Goal: Information Seeking & Learning: Learn about a topic

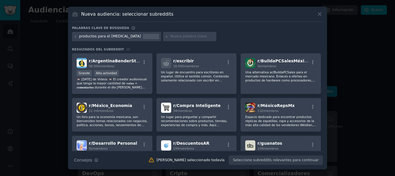
click at [363, 134] on div at bounding box center [197, 88] width 395 height 176
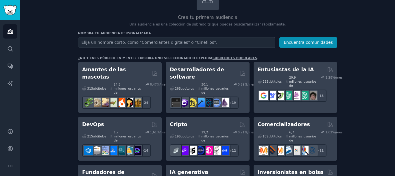
scroll to position [58, 0]
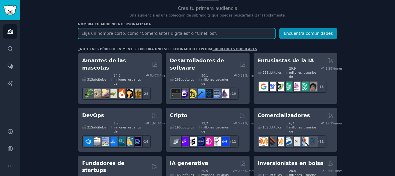
click at [134, 35] on input "text" at bounding box center [176, 33] width 197 height 11
type input "tipos de productos para [MEDICAL_DATA]"
click at [279, 28] on button "Encuentra comunidades" at bounding box center [308, 33] width 58 height 11
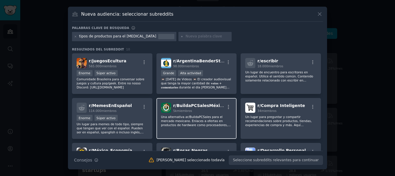
drag, startPoint x: 212, startPoint y: 110, endPoint x: 215, endPoint y: 106, distance: 5.6
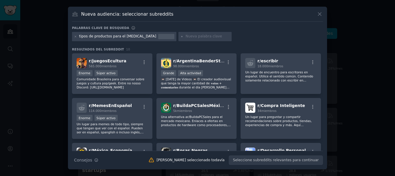
drag, startPoint x: 215, startPoint y: 106, endPoint x: 203, endPoint y: 16, distance: 90.7
click at [203, 16] on div "Nueva audiencia: seleccionar subreddits" at bounding box center [197, 16] width 251 height 11
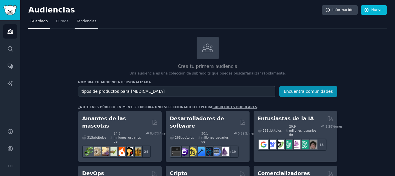
click at [84, 20] on font "Tendencias" at bounding box center [87, 21] width 20 height 4
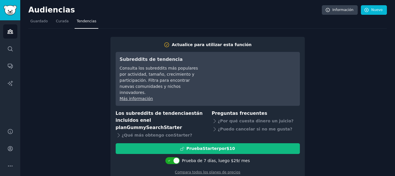
click at [192, 45] on font "Actualice para utilizar esta función" at bounding box center [212, 44] width 80 height 5
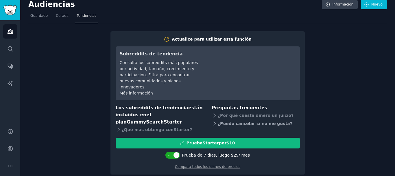
scroll to position [10, 0]
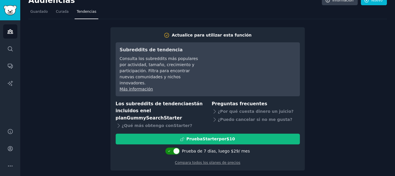
click at [170, 149] on icon at bounding box center [169, 150] width 3 height 3
checkbox input "false"
click at [187, 148] on font "Prueba de 7 días" at bounding box center [199, 150] width 34 height 5
click at [177, 149] on div at bounding box center [175, 150] width 3 height 3
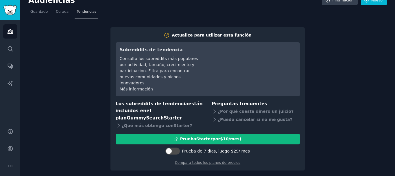
scroll to position [0, 0]
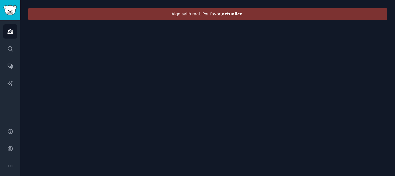
click at [229, 15] on font "actualice" at bounding box center [232, 14] width 21 height 5
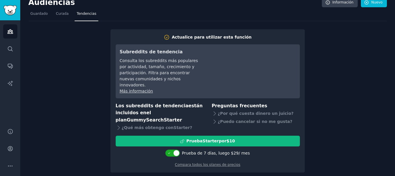
scroll to position [10, 0]
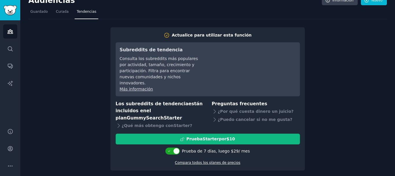
click at [203, 160] on font "Compara todos los planes de precios" at bounding box center [207, 162] width 65 height 4
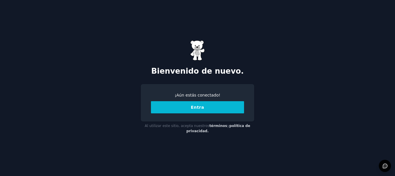
click at [199, 107] on font "Entra" at bounding box center [197, 107] width 13 height 5
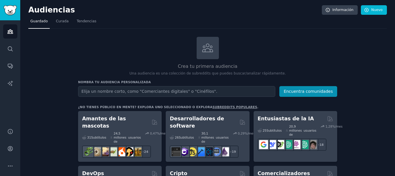
click at [89, 93] on input "text" at bounding box center [176, 91] width 197 height 11
click at [99, 91] on input "productospara el dolor de huesos" at bounding box center [176, 91] width 197 height 11
click at [161, 90] on input "productos para el [MEDICAL_DATA]" at bounding box center [176, 91] width 197 height 11
type input "productos para el [MEDICAL_DATA]"
click at [279, 86] on button "Encuentra comunidades" at bounding box center [308, 91] width 58 height 11
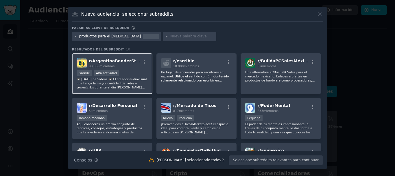
click at [83, 62] on img at bounding box center [82, 63] width 10 height 10
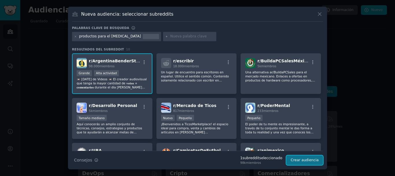
click at [306, 161] on font "Crear audiencia" at bounding box center [305, 160] width 28 height 4
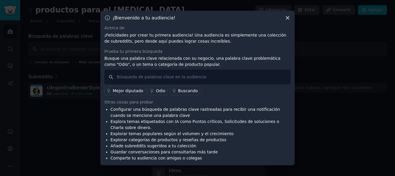
click at [115, 52] on font "Prueba tu primera búsqueda" at bounding box center [133, 51] width 58 height 5
click at [126, 51] on font "Prueba tu primera búsqueda" at bounding box center [133, 51] width 58 height 5
click at [114, 51] on font "Prueba tu primera búsqueda" at bounding box center [133, 51] width 58 height 5
click at [112, 79] on input "text" at bounding box center [197, 76] width 186 height 15
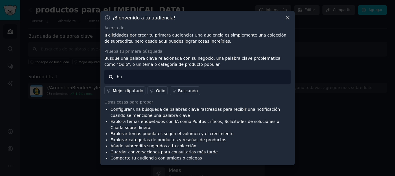
type input "h"
type input ""productos para dolor de huesos""
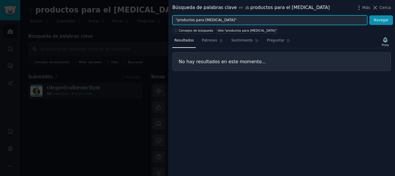
drag, startPoint x: 215, startPoint y: 20, endPoint x: 202, endPoint y: 21, distance: 12.8
click at [202, 21] on input ""productos para dolor de huesos"" at bounding box center [269, 20] width 195 height 10
click at [369, 15] on button "Navegar" at bounding box center [381, 20] width 24 height 10
drag, startPoint x: 202, startPoint y: 20, endPoint x: 193, endPoint y: 20, distance: 8.4
click at [185, 21] on input ""productos para huesos"" at bounding box center [269, 20] width 195 height 10
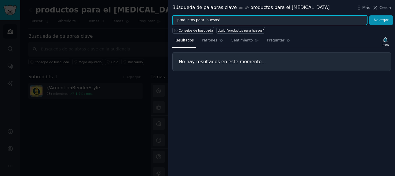
drag, startPoint x: 213, startPoint y: 19, endPoint x: 194, endPoint y: 22, distance: 19.3
click at [194, 22] on input ""productos para huesos"" at bounding box center [269, 20] width 195 height 10
click at [369, 15] on button "Navegar" at bounding box center [381, 20] width 24 height 10
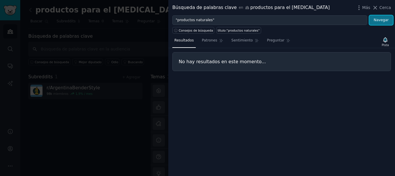
click at [380, 20] on font "Navegar" at bounding box center [381, 20] width 15 height 4
click at [213, 39] on font "Patrones" at bounding box center [209, 40] width 15 height 4
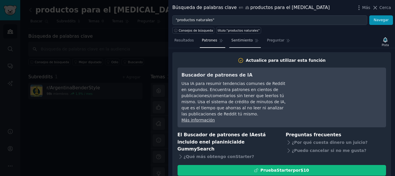
click at [238, 40] on font "Sentimiento" at bounding box center [241, 40] width 21 height 4
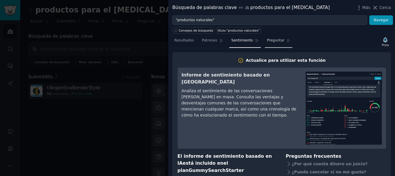
click at [268, 40] on font "Preguntar" at bounding box center [275, 40] width 17 height 4
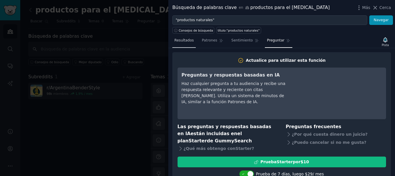
click at [184, 38] on font "Resultados" at bounding box center [183, 40] width 19 height 4
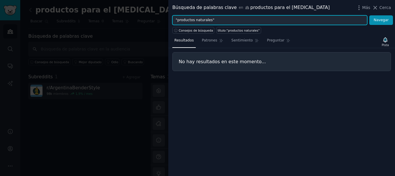
drag, startPoint x: 208, startPoint y: 19, endPoint x: 177, endPoint y: 19, distance: 31.2
click at [177, 19] on input ""productos naturales"" at bounding box center [269, 20] width 195 height 10
click at [369, 15] on button "Navegar" at bounding box center [381, 20] width 24 height 10
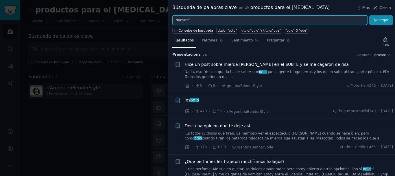
type input "huesos""
click at [369, 15] on button "Navegar" at bounding box center [381, 20] width 24 height 10
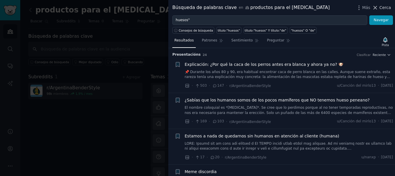
click at [375, 5] on icon at bounding box center [375, 8] width 6 height 6
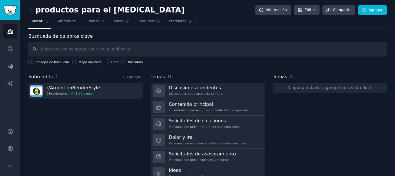
click at [37, 20] on font "Buscar" at bounding box center [36, 21] width 12 height 4
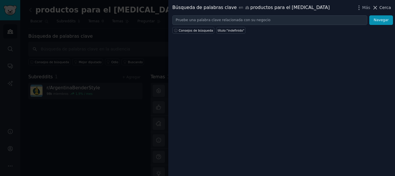
click at [376, 8] on icon at bounding box center [375, 8] width 6 height 6
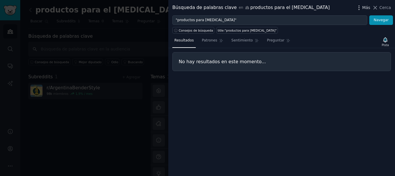
click at [362, 7] on icon "button" at bounding box center [359, 8] width 6 height 6
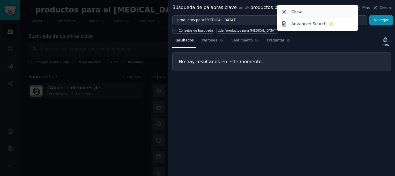
click at [296, 11] on p "Close" at bounding box center [296, 12] width 11 height 6
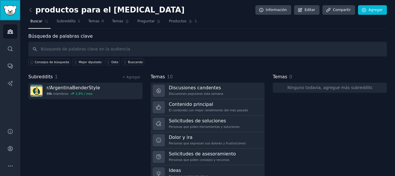
click at [8, 10] on img "Barra lateral" at bounding box center [9, 10] width 13 height 10
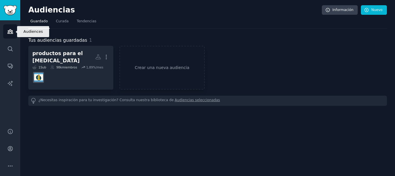
click at [11, 31] on icon "Barra lateral" at bounding box center [10, 32] width 5 height 4
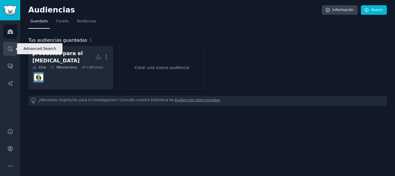
click at [8, 47] on icon "Barra lateral" at bounding box center [10, 48] width 5 height 5
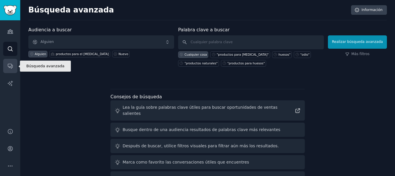
click at [12, 65] on icon "Barra lateral" at bounding box center [10, 66] width 5 height 5
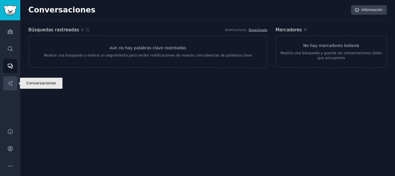
click at [5, 81] on link "Informes de IA" at bounding box center [10, 83] width 14 height 14
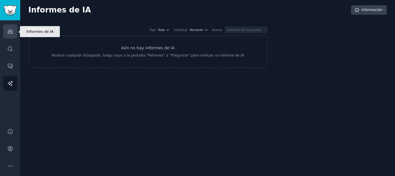
click at [9, 30] on icon "Barra lateral" at bounding box center [10, 32] width 5 height 4
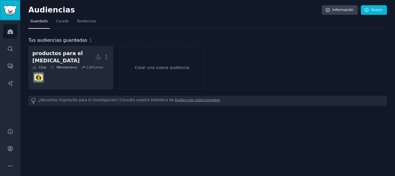
click at [11, 10] on img "Barra lateral" at bounding box center [9, 10] width 13 height 10
click at [60, 20] on font "Curada" at bounding box center [62, 21] width 13 height 4
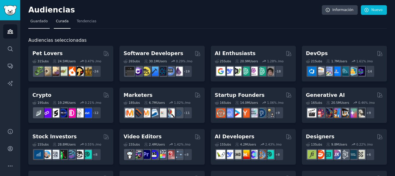
click at [32, 21] on font "Guardado" at bounding box center [38, 21] width 17 height 4
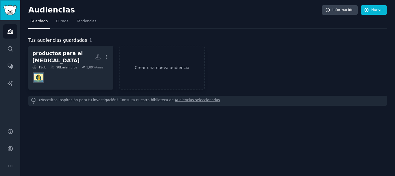
click at [8, 14] on img "Barra lateral" at bounding box center [9, 10] width 13 height 10
click at [60, 21] on font "Curada" at bounding box center [62, 21] width 13 height 4
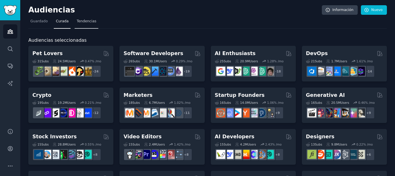
click at [81, 20] on font "Tendencias" at bounding box center [87, 21] width 20 height 4
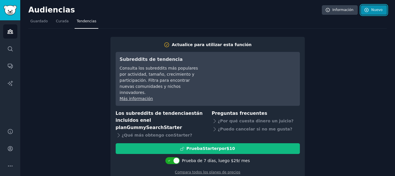
click at [371, 8] on font "Nuevo" at bounding box center [376, 10] width 11 height 4
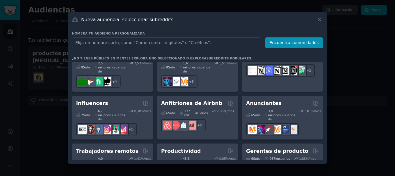
scroll to position [449, 0]
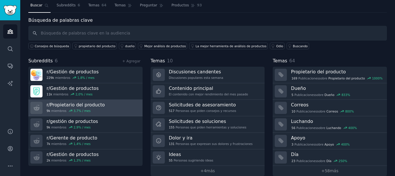
scroll to position [24, 0]
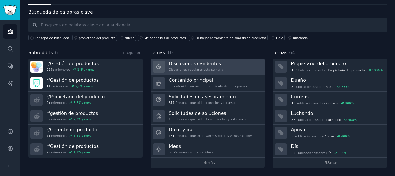
click at [181, 64] on font "Discusiones candentes" at bounding box center [195, 63] width 52 height 5
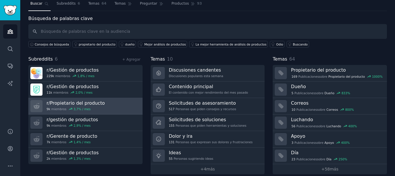
scroll to position [24, 0]
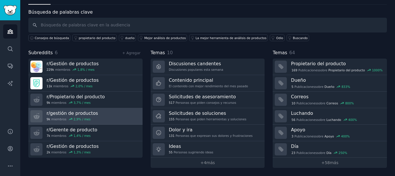
click at [79, 117] on font "% / mes" at bounding box center [84, 118] width 12 height 3
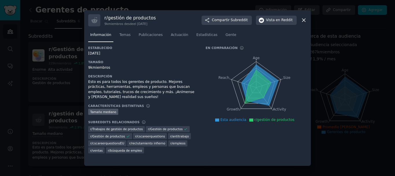
click at [304, 21] on icon at bounding box center [303, 20] width 3 height 3
click at [305, 20] on icon at bounding box center [304, 20] width 6 height 6
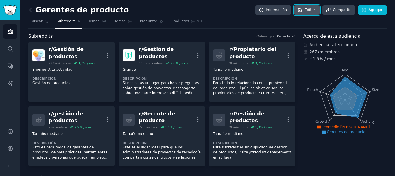
click at [310, 9] on font "Editar" at bounding box center [310, 10] width 10 height 4
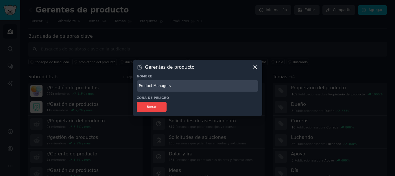
click at [255, 67] on icon at bounding box center [255, 67] width 6 height 6
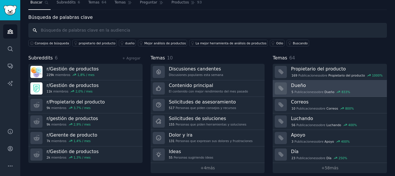
scroll to position [24, 0]
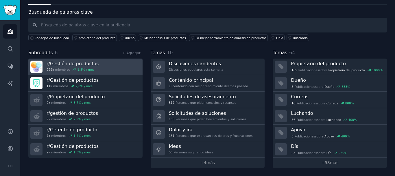
click at [53, 65] on font "Gestión de productos" at bounding box center [74, 63] width 49 height 5
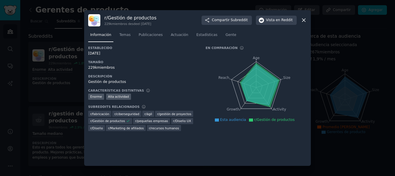
click at [303, 19] on icon at bounding box center [303, 20] width 3 height 3
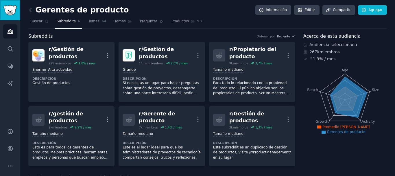
click at [9, 8] on img "Barra lateral" at bounding box center [9, 10] width 13 height 10
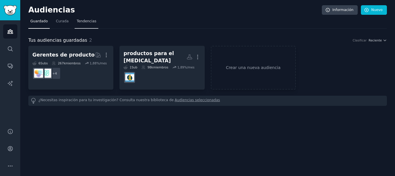
click at [82, 20] on font "Tendencias" at bounding box center [87, 21] width 20 height 4
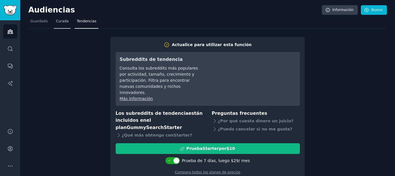
click at [57, 21] on font "Curada" at bounding box center [62, 21] width 13 height 4
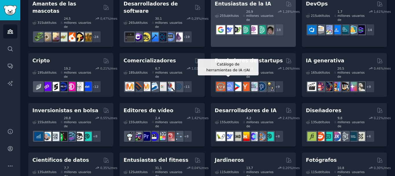
scroll to position [58, 0]
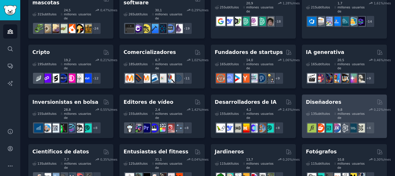
click at [323, 107] on div "13 Subtítulos ​" at bounding box center [318, 113] width 24 height 12
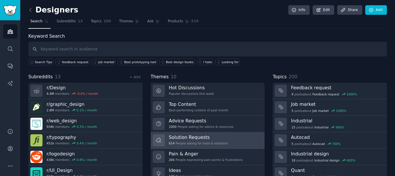
scroll to position [24, 0]
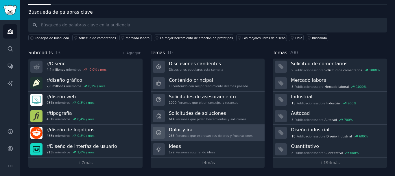
click at [179, 130] on font "Dolor y ira" at bounding box center [181, 129] width 24 height 5
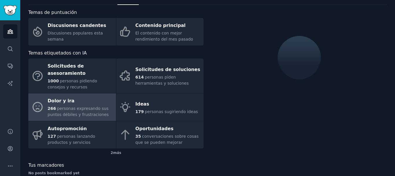
scroll to position [24, 0]
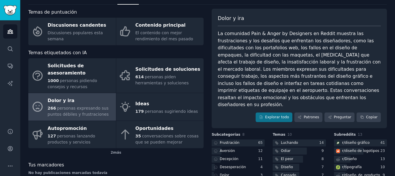
drag, startPoint x: 187, startPoint y: 125, endPoint x: 187, endPoint y: 5, distance: 120.6
click at [187, 5] on div "Diseñadores Información Editar Compartir Agregar Buscar Subreddits 13 Temas 200…" at bounding box center [207, 102] width 359 height 236
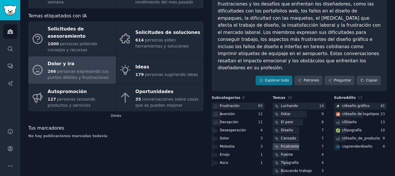
scroll to position [62, 0]
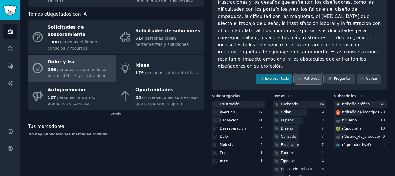
click at [317, 76] on font "Patrones" at bounding box center [311, 78] width 15 height 4
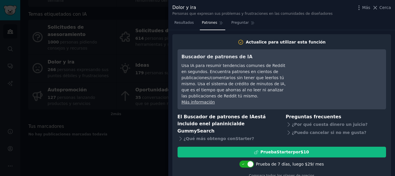
scroll to position [5, 0]
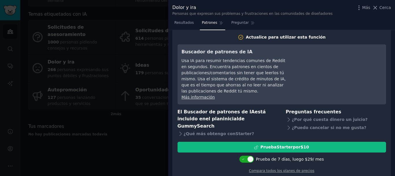
click at [266, 156] on font "Prueba de 7 días" at bounding box center [273, 158] width 34 height 5
click at [286, 37] on font "Actualice para utilizar esta función" at bounding box center [286, 37] width 80 height 5
click at [253, 36] on font "Actualice para utilizar esta función" at bounding box center [286, 37] width 80 height 5
click at [242, 36] on h2 "Actualice para utilizar esta función" at bounding box center [282, 37] width 209 height 6
drag, startPoint x: 249, startPoint y: 36, endPoint x: 246, endPoint y: 36, distance: 3.2
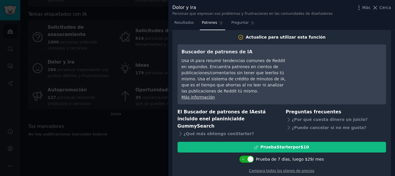
click at [244, 36] on icon at bounding box center [241, 37] width 6 height 6
drag, startPoint x: 246, startPoint y: 36, endPoint x: 241, endPoint y: 37, distance: 5.6
click at [244, 36] on icon at bounding box center [241, 37] width 6 height 6
click at [229, 37] on h2 "Actualice para utilizar esta función" at bounding box center [282, 37] width 209 height 6
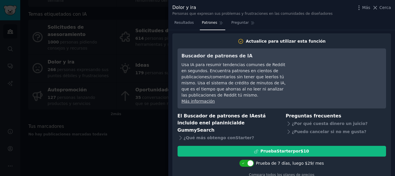
scroll to position [0, 0]
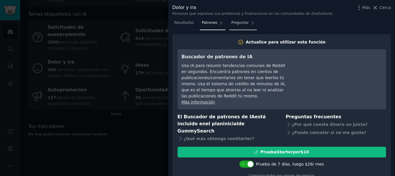
click at [235, 21] on font "Preguntar" at bounding box center [239, 23] width 17 height 4
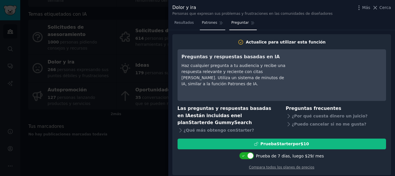
click at [208, 22] on font "Patrones" at bounding box center [209, 23] width 15 height 4
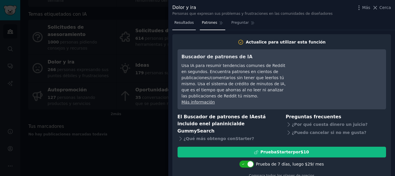
click at [187, 21] on font "Resultados" at bounding box center [183, 23] width 19 height 4
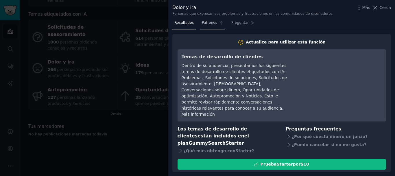
click at [205, 24] on font "Patrones" at bounding box center [209, 23] width 15 height 4
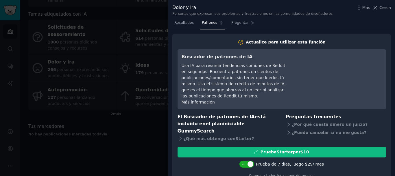
drag, startPoint x: 376, startPoint y: 6, endPoint x: 369, endPoint y: 10, distance: 7.9
click at [376, 6] on icon at bounding box center [375, 8] width 6 height 6
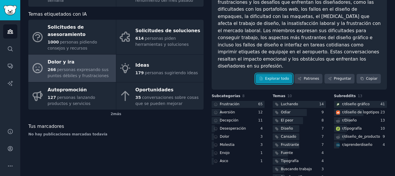
click at [280, 76] on font "Explorar todo" at bounding box center [277, 78] width 24 height 4
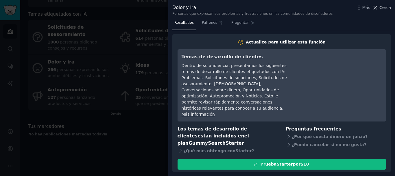
click at [376, 5] on icon at bounding box center [375, 8] width 6 height 6
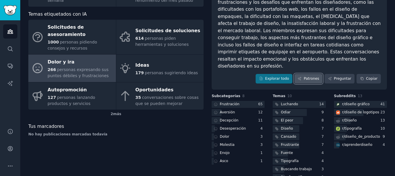
click at [313, 76] on font "Patrones" at bounding box center [311, 78] width 15 height 4
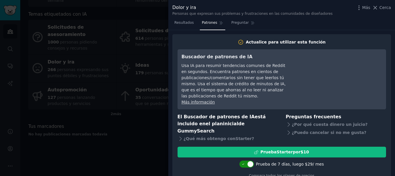
click at [245, 162] on icon at bounding box center [243, 163] width 3 height 3
checkbox input "false"
click at [251, 162] on div at bounding box center [249, 163] width 3 height 3
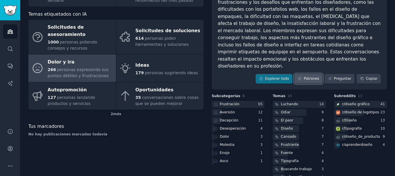
click at [319, 76] on font "Patrones" at bounding box center [311, 78] width 15 height 4
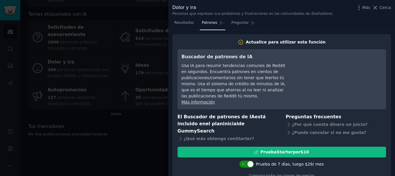
click at [253, 161] on div at bounding box center [250, 164] width 6 height 6
checkbox input "false"
click at [253, 160] on div at bounding box center [246, 163] width 14 height 7
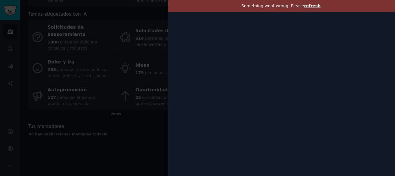
click at [311, 4] on span "refresh" at bounding box center [312, 5] width 16 height 5
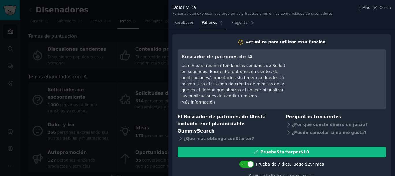
click at [361, 9] on icon "button" at bounding box center [359, 8] width 6 height 6
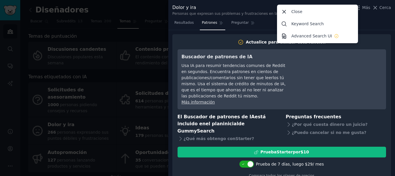
click at [362, 23] on div "Resultados Patrones Preguntar" at bounding box center [281, 24] width 227 height 12
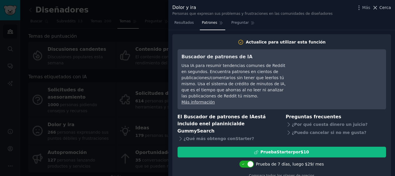
click at [386, 8] on font "Cerca" at bounding box center [385, 7] width 12 height 5
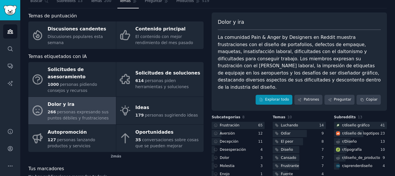
scroll to position [29, 0]
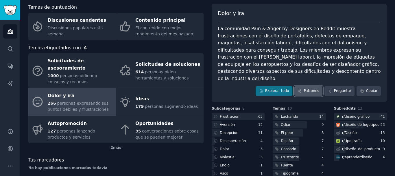
click at [311, 89] on font "Patrones" at bounding box center [311, 91] width 15 height 4
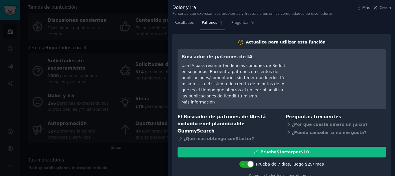
click at [199, 103] on font "Más información" at bounding box center [198, 101] width 33 height 5
click at [376, 5] on icon at bounding box center [375, 8] width 6 height 6
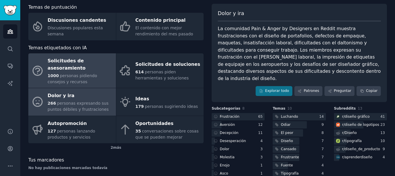
click at [56, 63] on font "Solicitudes de asesoramiento" at bounding box center [67, 64] width 38 height 13
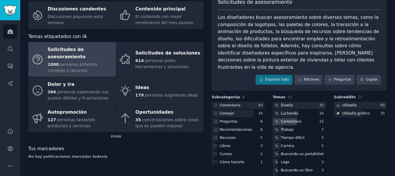
scroll to position [48, 0]
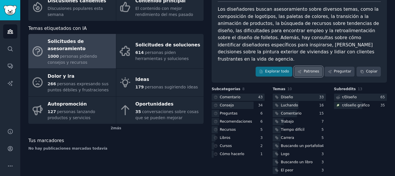
click at [313, 69] on font "Patrones" at bounding box center [311, 71] width 15 height 4
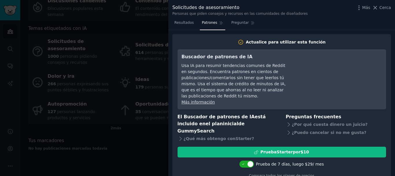
click at [283, 43] on font "Actualice para utilizar esta función" at bounding box center [286, 42] width 80 height 5
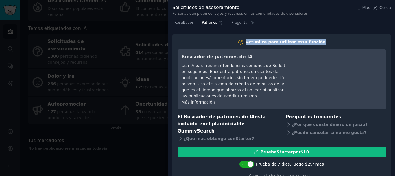
click at [283, 43] on font "Actualice para utilizar esta función" at bounding box center [286, 42] width 80 height 5
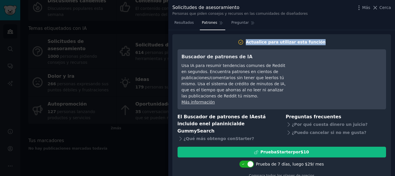
click at [283, 43] on font "Actualice para utilizar esta función" at bounding box center [286, 42] width 80 height 5
click at [355, 115] on h3 "Preguntas frecuentes" at bounding box center [336, 116] width 100 height 7
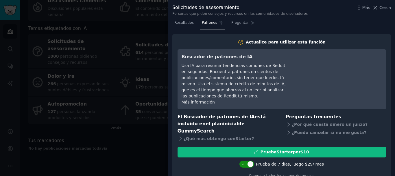
click at [251, 161] on div at bounding box center [250, 164] width 6 height 6
checkbox input "false"
click at [251, 162] on div at bounding box center [249, 163] width 3 height 3
